Goal: Information Seeking & Learning: Learn about a topic

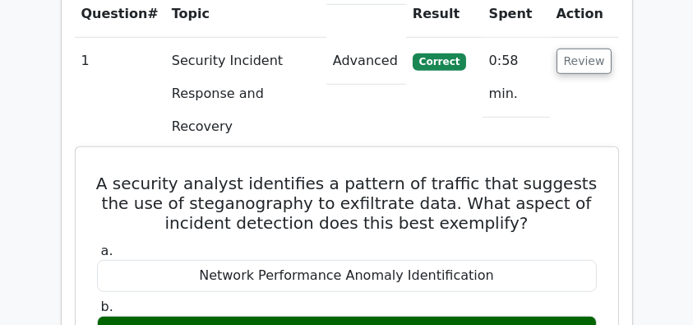
scroll to position [1205, 0]
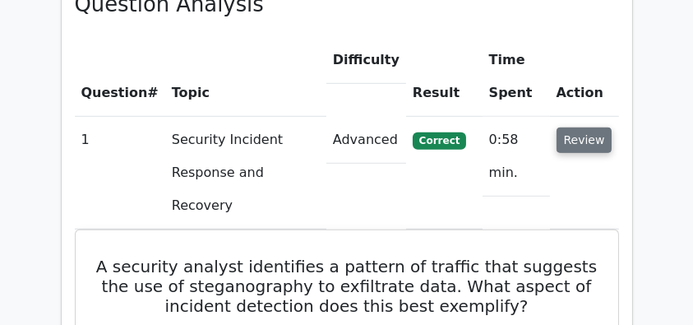
click at [573, 127] on button "Review" at bounding box center [584, 139] width 56 height 25
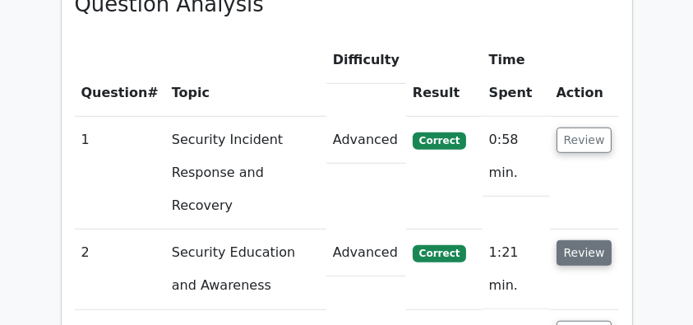
click at [569, 240] on button "Review" at bounding box center [584, 252] width 56 height 25
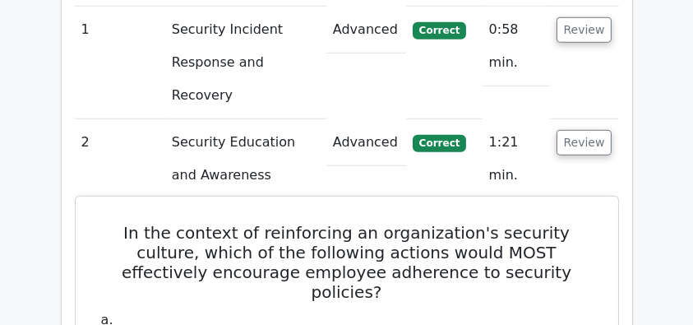
scroll to position [1424, 0]
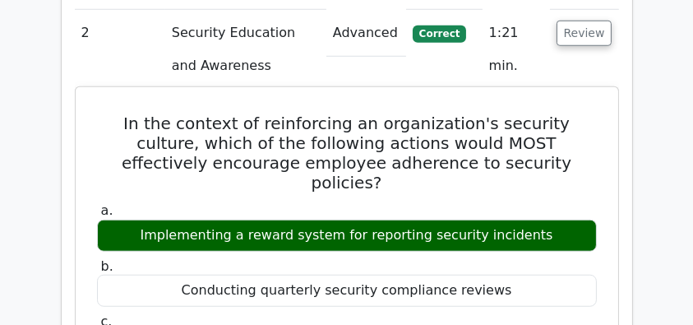
drag, startPoint x: 93, startPoint y: 50, endPoint x: 545, endPoint y: 141, distance: 461.0
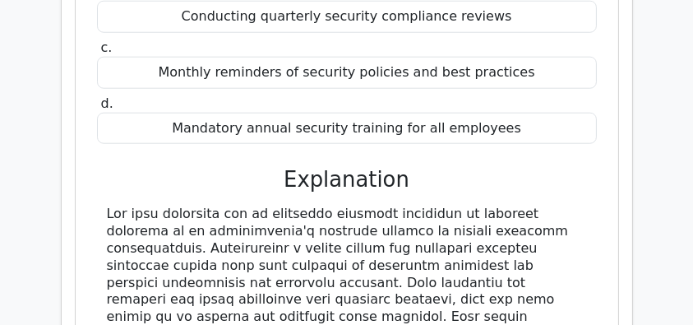
scroll to position [1643, 0]
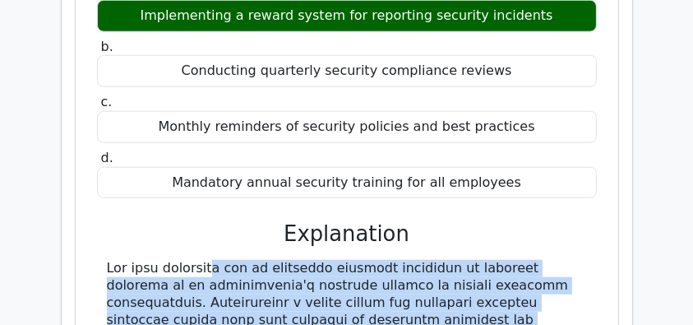
copy div "The most effective way to encourage employee adherence to security policies in …"
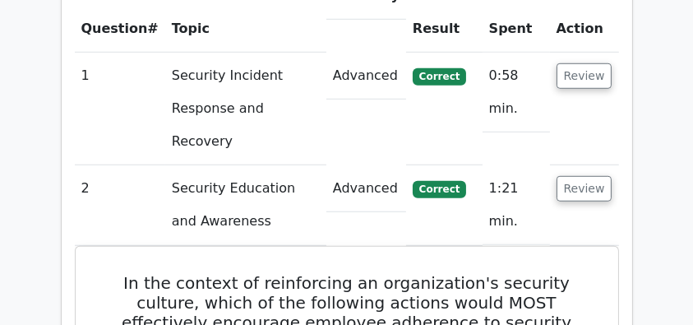
scroll to position [1260, 0]
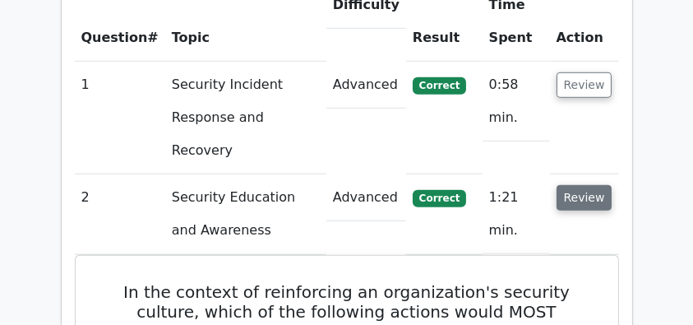
click at [579, 185] on button "Review" at bounding box center [584, 197] width 56 height 25
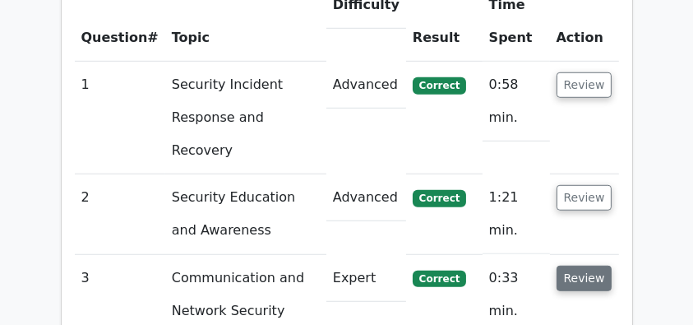
click at [579, 265] on button "Review" at bounding box center [584, 277] width 56 height 25
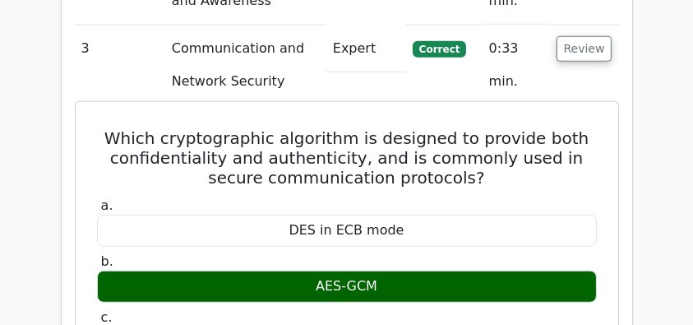
scroll to position [1479, 0]
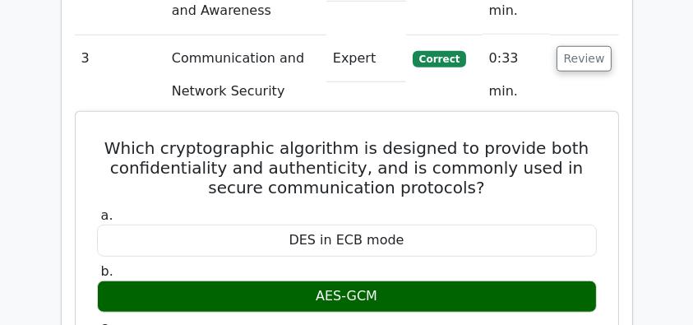
drag, startPoint x: 114, startPoint y: 73, endPoint x: 422, endPoint y: 225, distance: 342.8
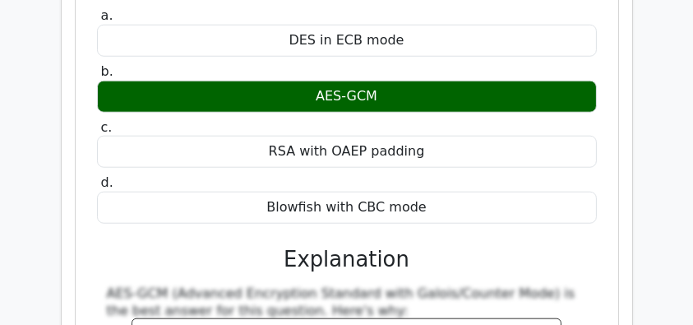
scroll to position [1698, 0]
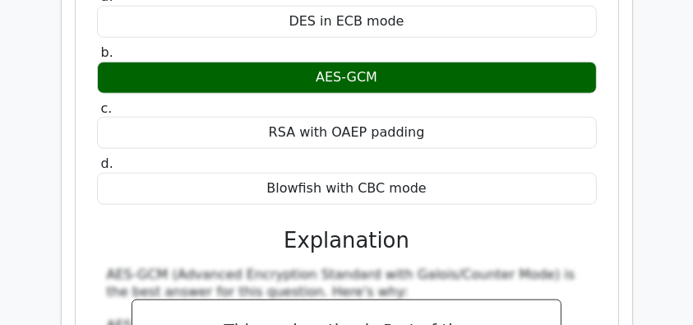
click at [442, 173] on div "Blowfish with CBC mode" at bounding box center [347, 189] width 500 height 32
copy div "Which cryptographic algorithm is designed to provide both confidentiality and a…"
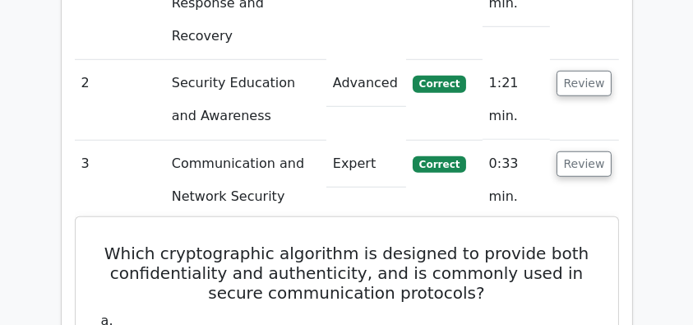
scroll to position [1369, 0]
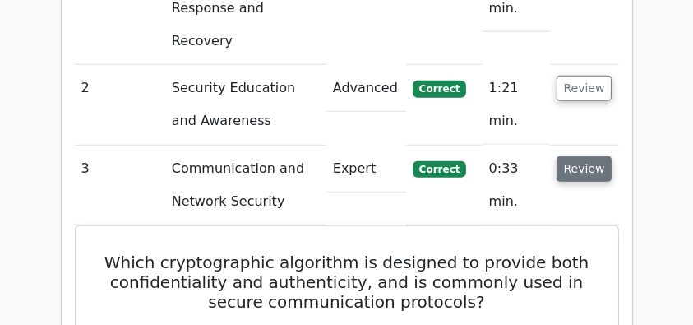
click at [578, 156] on button "Review" at bounding box center [584, 168] width 56 height 25
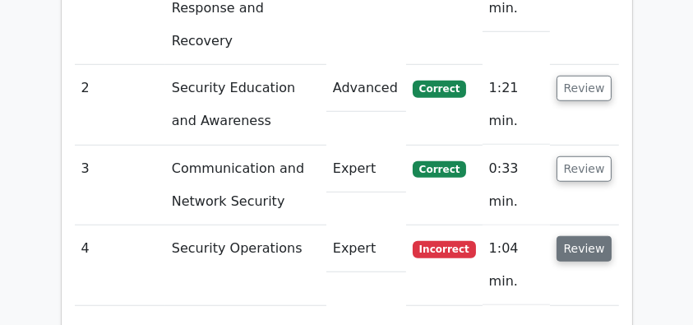
click at [573, 236] on button "Review" at bounding box center [584, 248] width 56 height 25
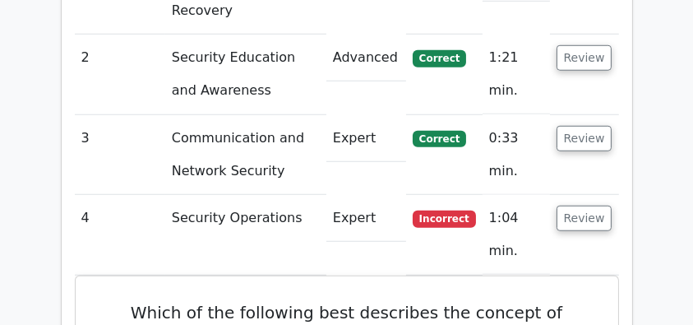
scroll to position [1533, 0]
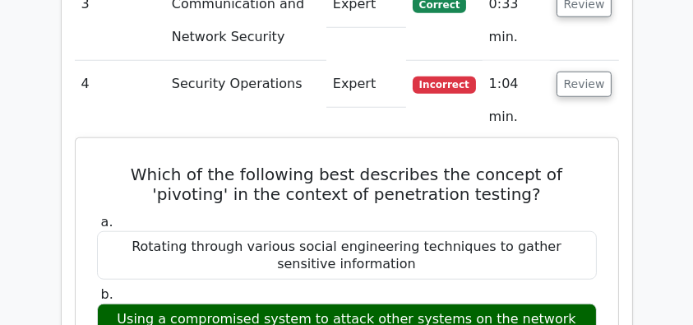
drag, startPoint x: 98, startPoint y: 99, endPoint x: 493, endPoint y: 228, distance: 415.5
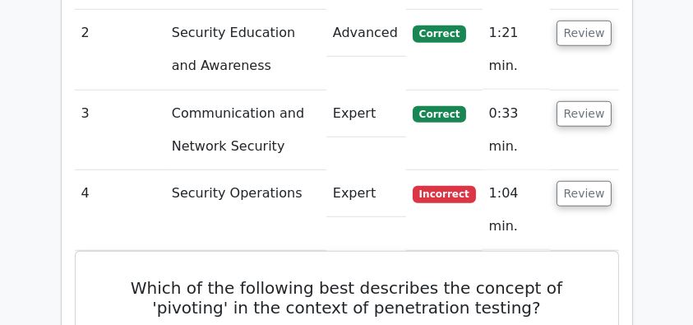
scroll to position [1260, 0]
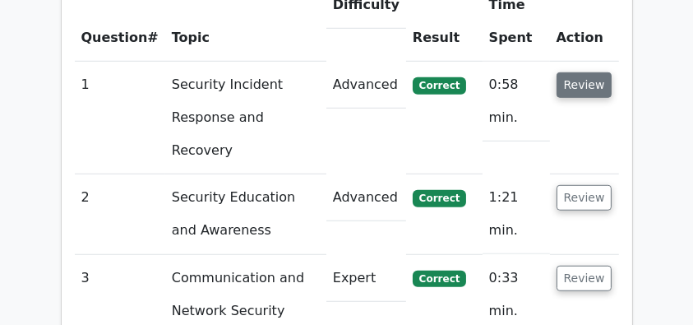
click at [588, 72] on button "Review" at bounding box center [584, 84] width 56 height 25
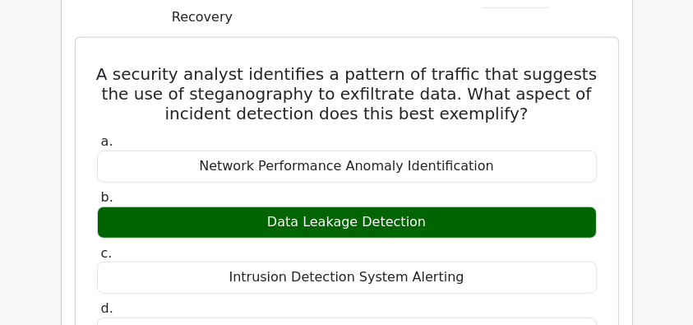
scroll to position [1369, 0]
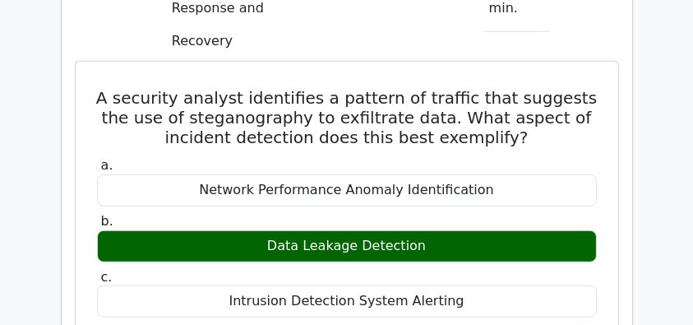
drag, startPoint x: 98, startPoint y: 32, endPoint x: 492, endPoint y: 238, distance: 445.1
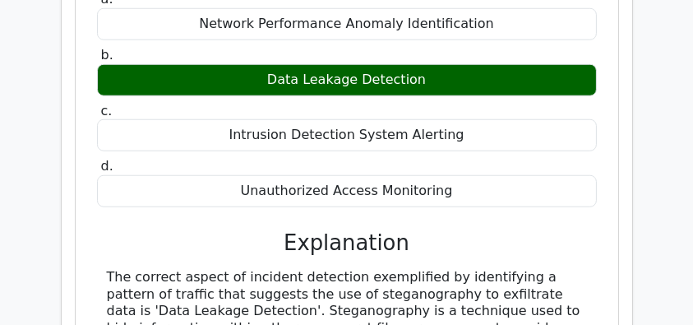
scroll to position [1588, 0]
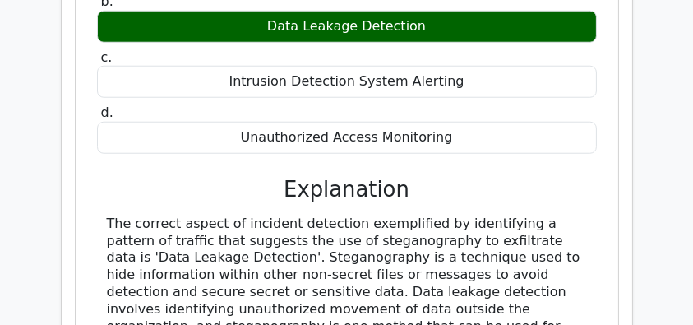
copy div "A security analyst identifies a pattern of traffic that suggests the use of ste…"
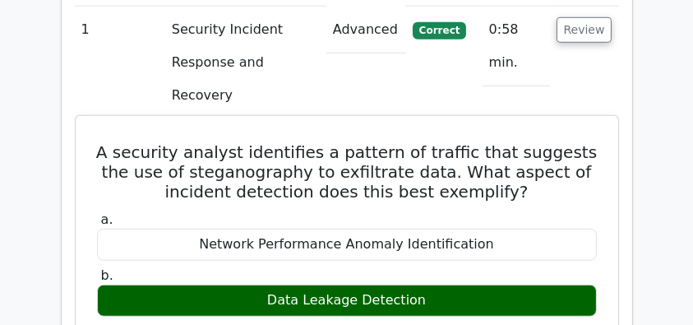
scroll to position [1205, 0]
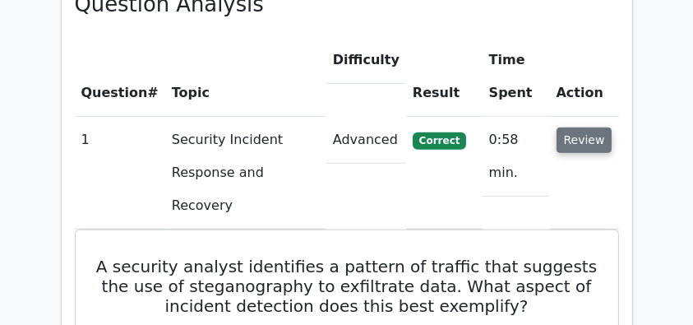
click at [587, 127] on button "Review" at bounding box center [584, 139] width 56 height 25
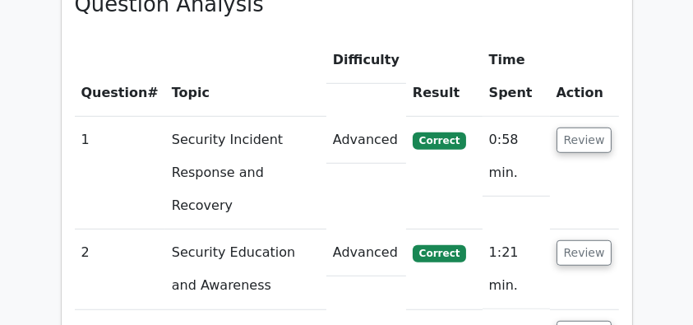
scroll to position [1479, 0]
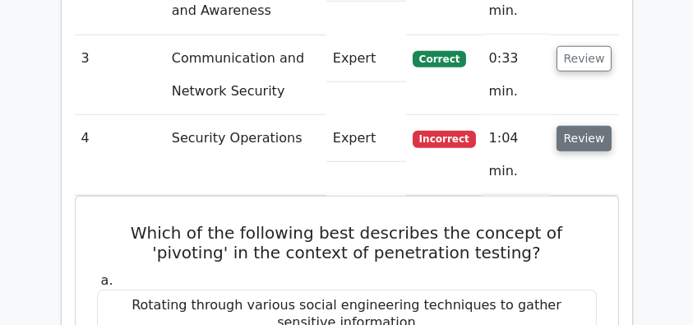
click at [582, 126] on button "Review" at bounding box center [584, 138] width 56 height 25
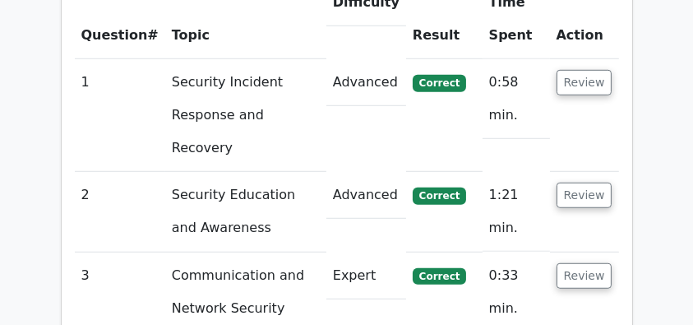
scroll to position [1205, 0]
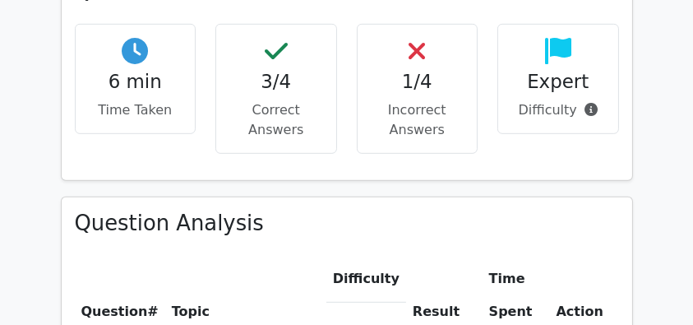
scroll to position [1150, 0]
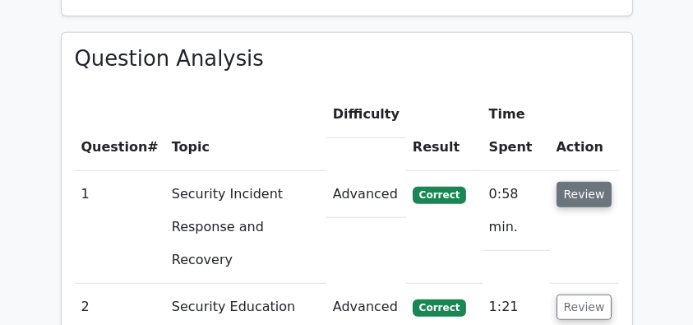
click at [593, 182] on button "Review" at bounding box center [584, 194] width 56 height 25
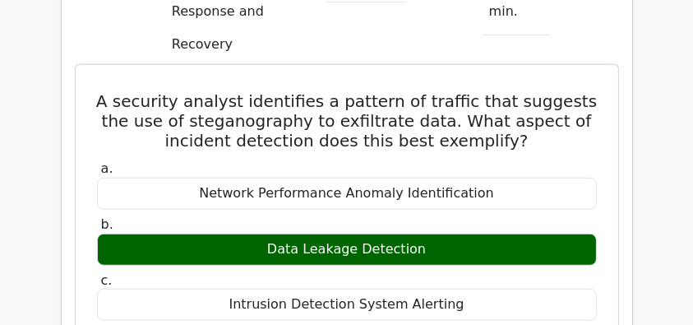
scroll to position [1369, 0]
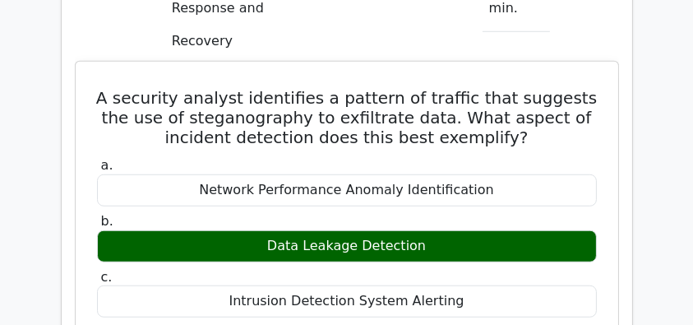
drag, startPoint x: 94, startPoint y: 27, endPoint x: 472, endPoint y: 284, distance: 457.2
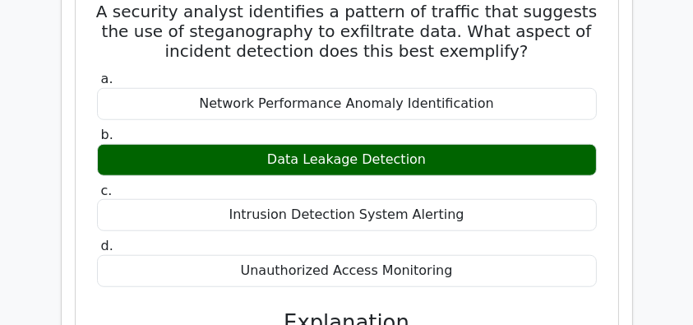
scroll to position [1588, 0]
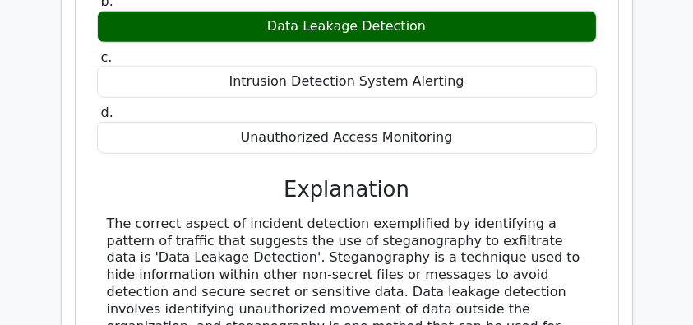
copy div "A security analyst identifies a pattern of traffic that suggests the use of ste…"
